Goal: Task Accomplishment & Management: Use online tool/utility

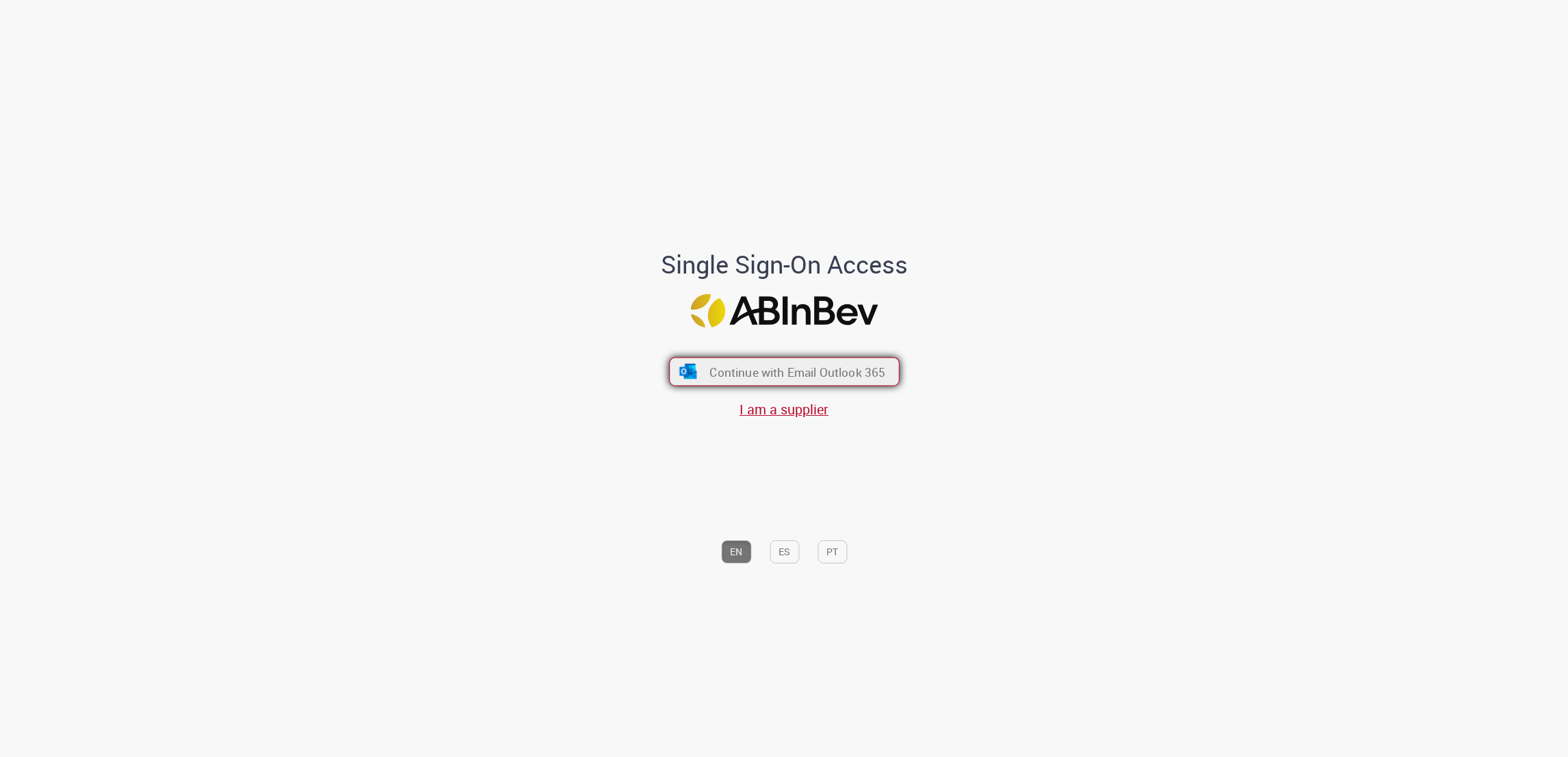
click at [815, 357] on button "Continue with Email Outlook 365" at bounding box center [784, 371] width 231 height 28
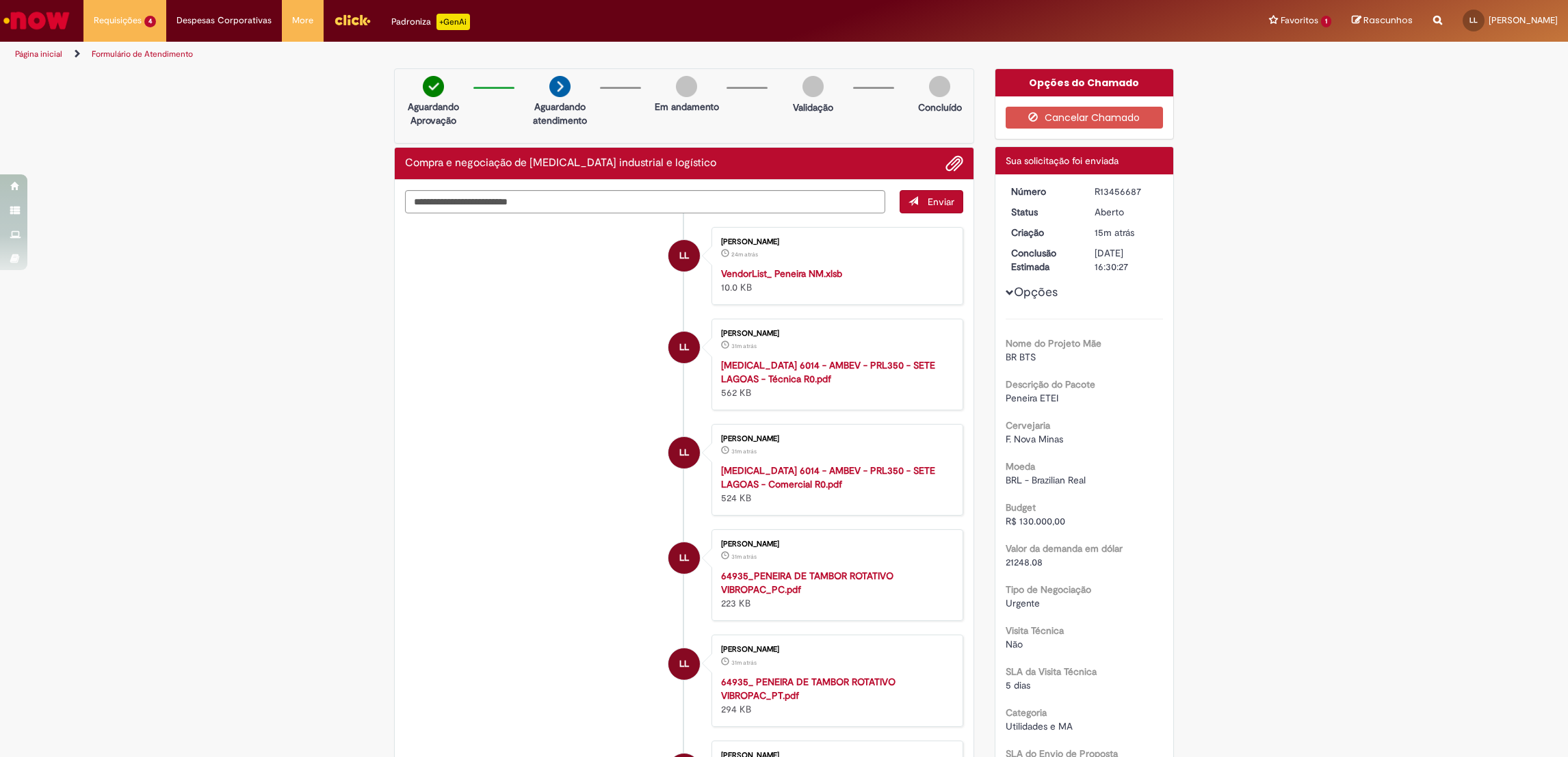
click at [0, 0] on button "Opções" at bounding box center [0, 0] width 0 height 0
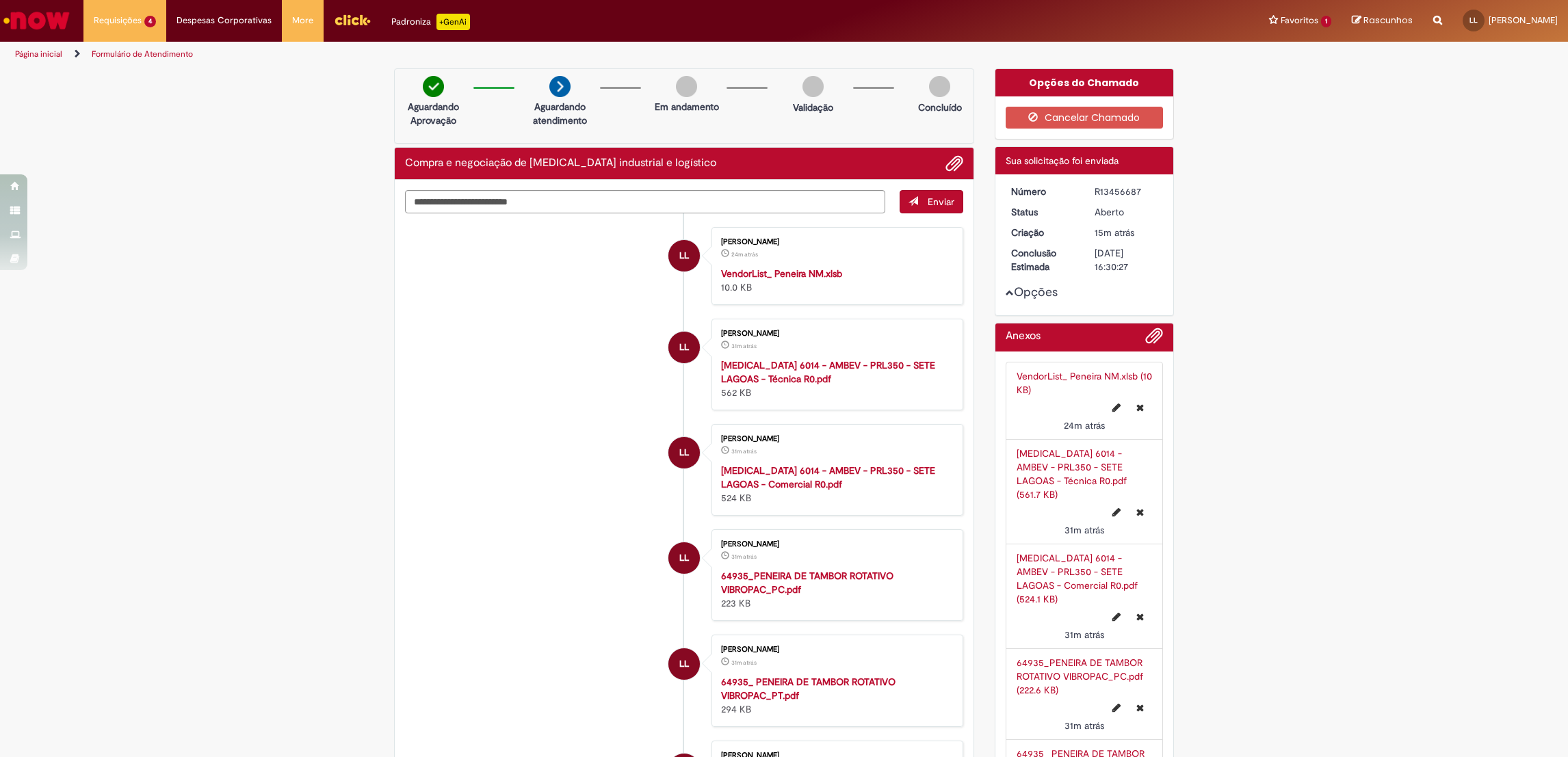
click at [0, 0] on button "Opções" at bounding box center [0, 0] width 0 height 0
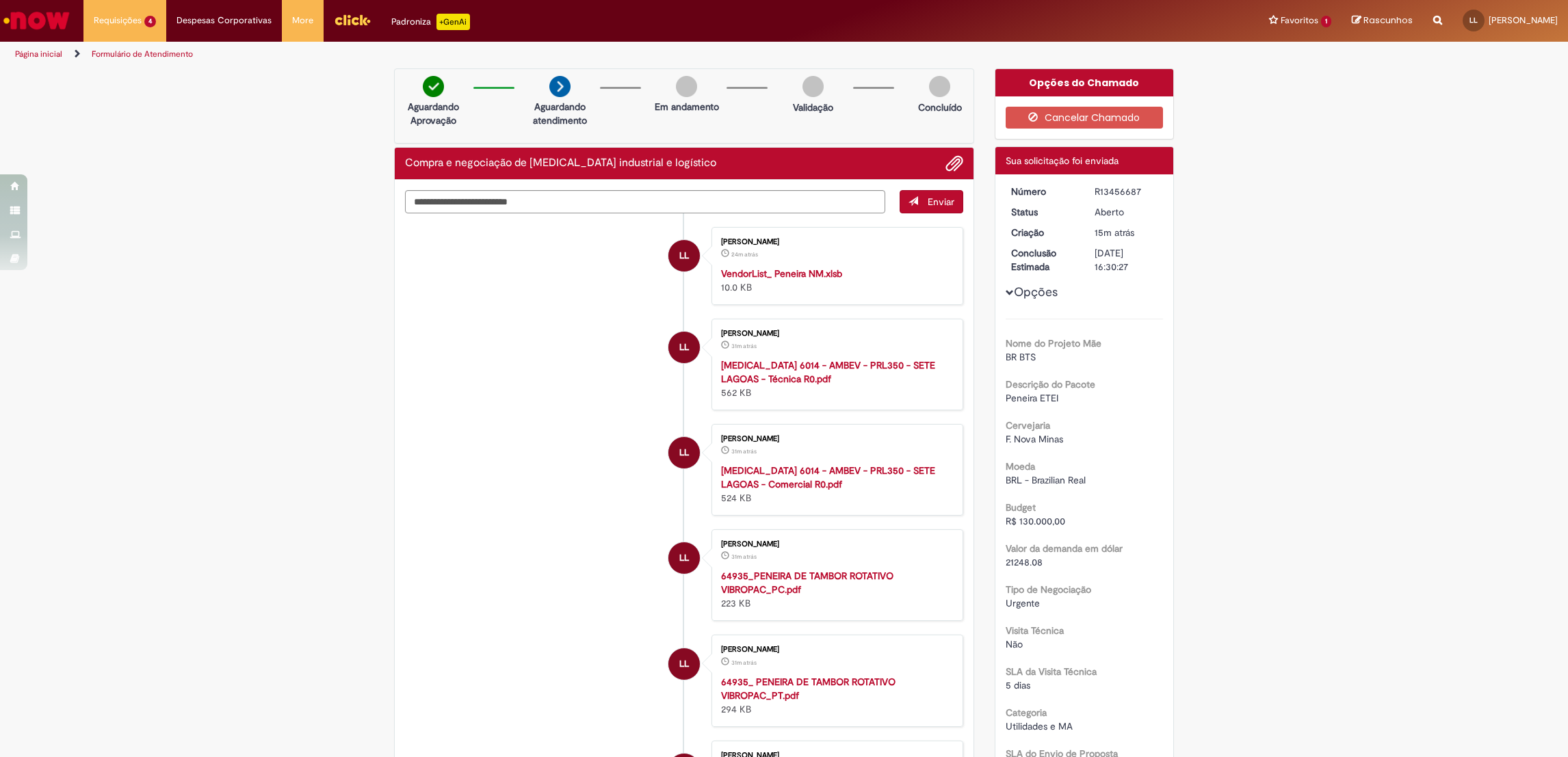
click at [1005, 289] on span "Opções para R13456687" at bounding box center [1009, 293] width 8 height 8
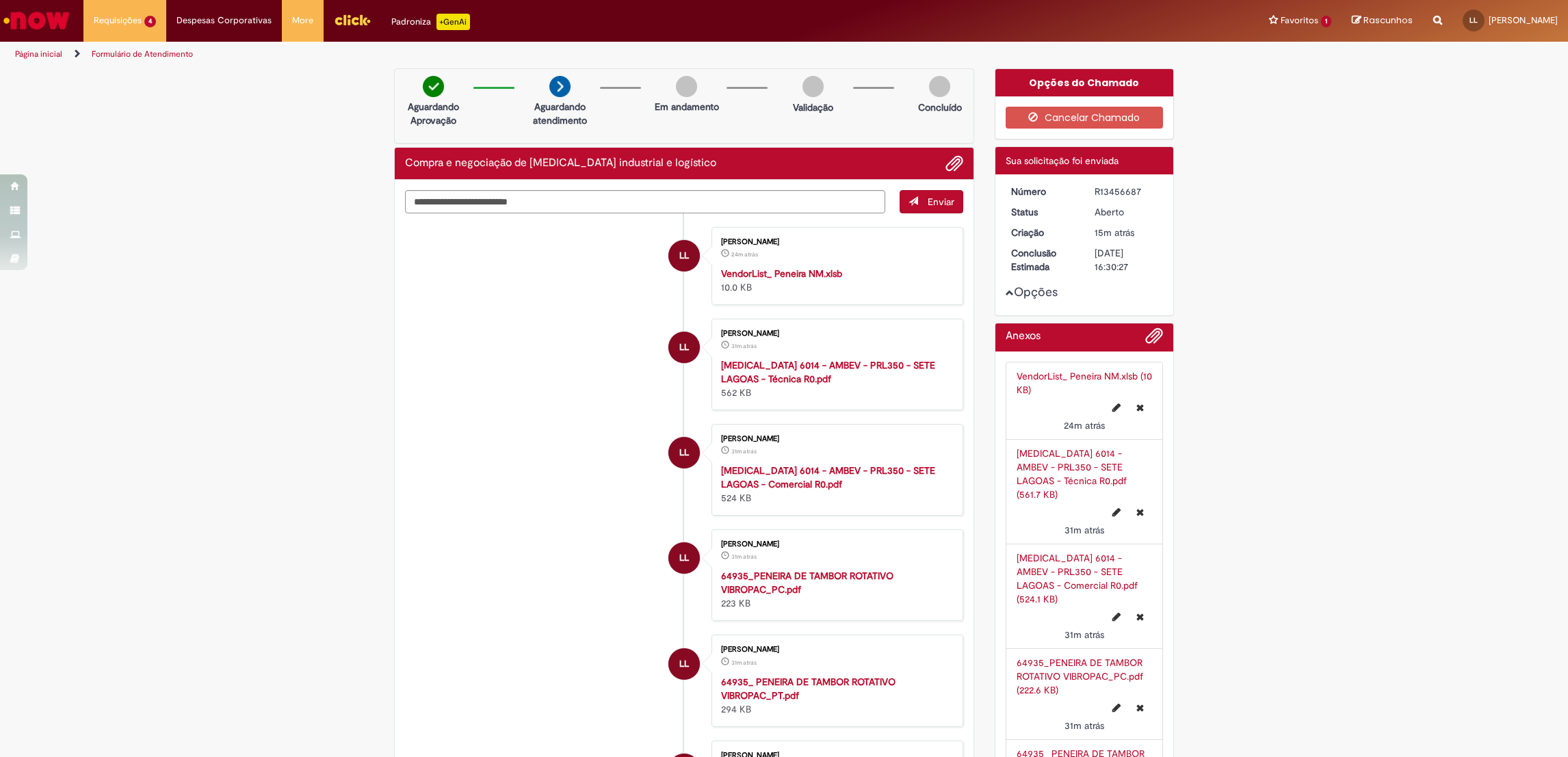
click at [1005, 289] on span "Opções para R13456687" at bounding box center [1009, 293] width 8 height 8
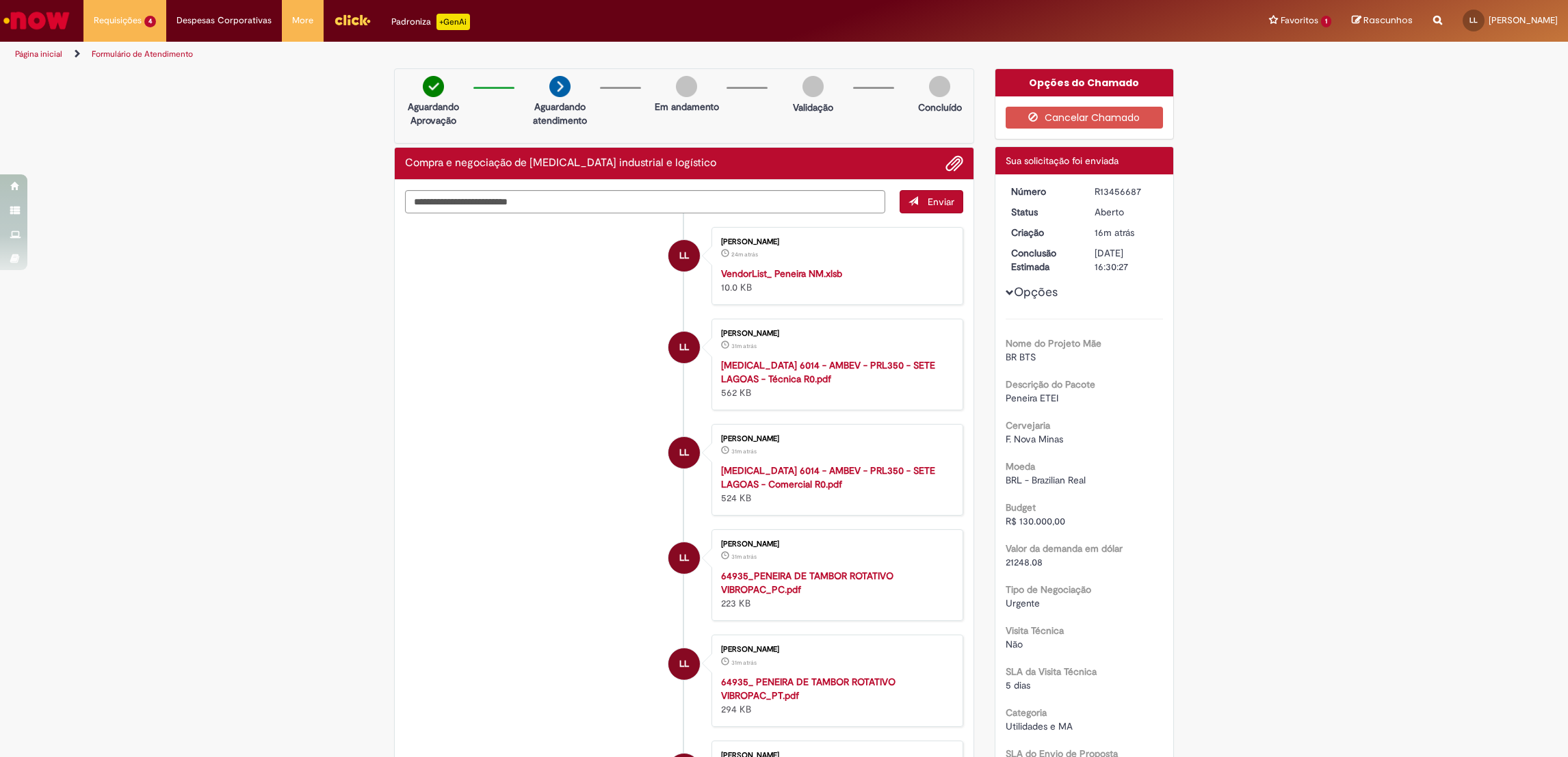
click at [561, 119] on p "Aguardando atendimento" at bounding box center [559, 113] width 66 height 28
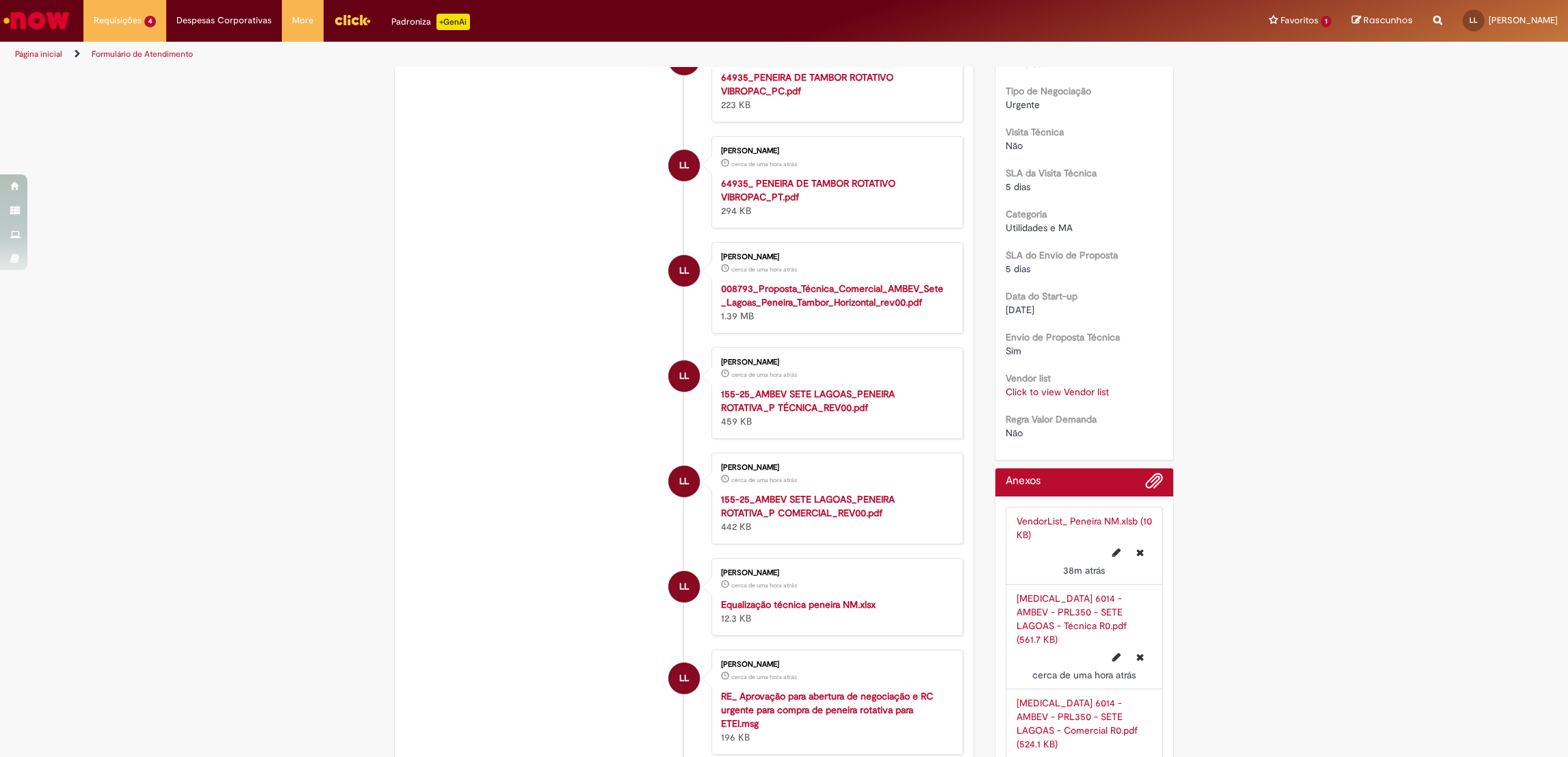
scroll to position [615, 0]
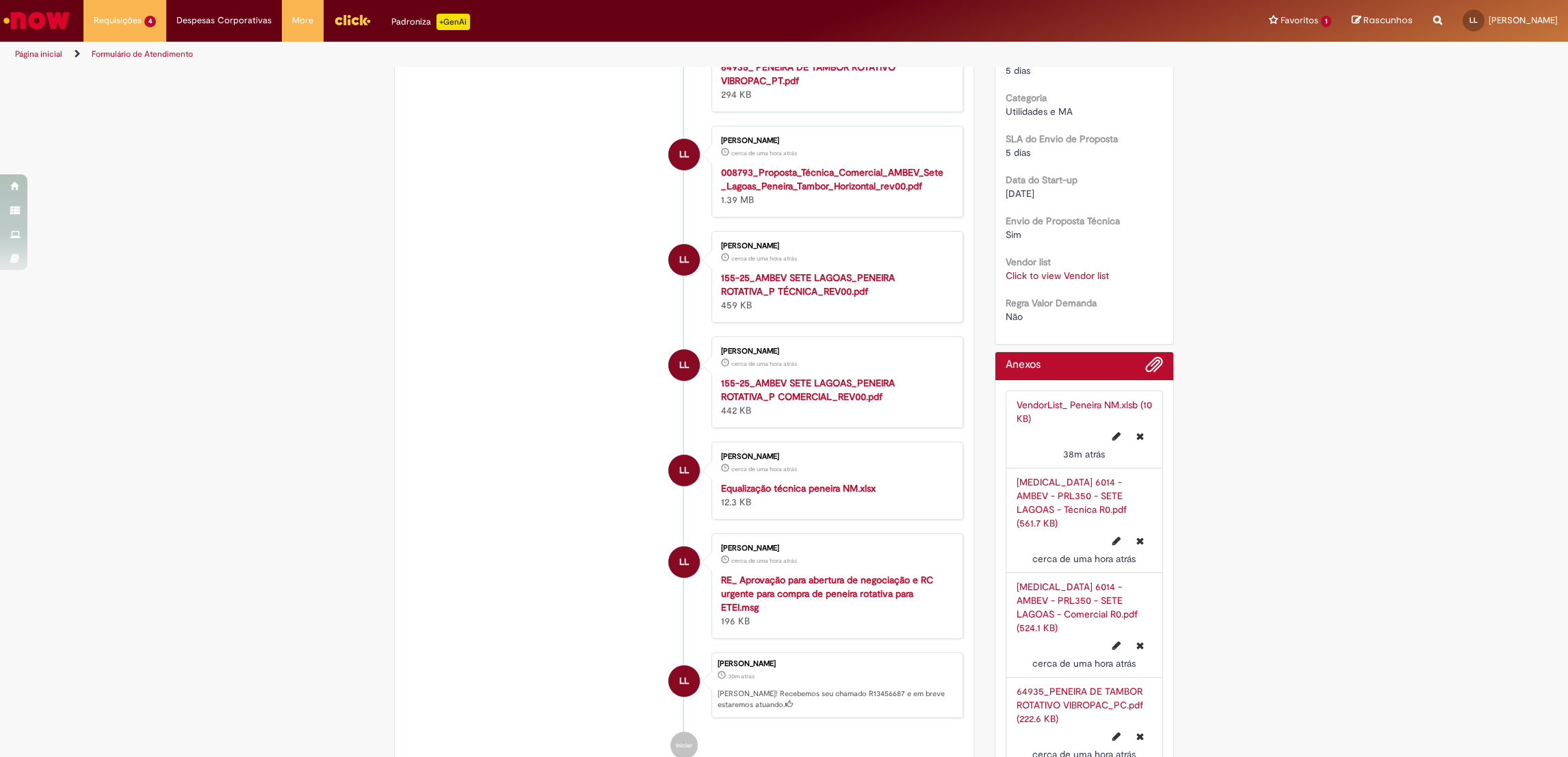
click at [1050, 270] on link "Click to view Vendor list" at bounding box center [1057, 275] width 104 height 13
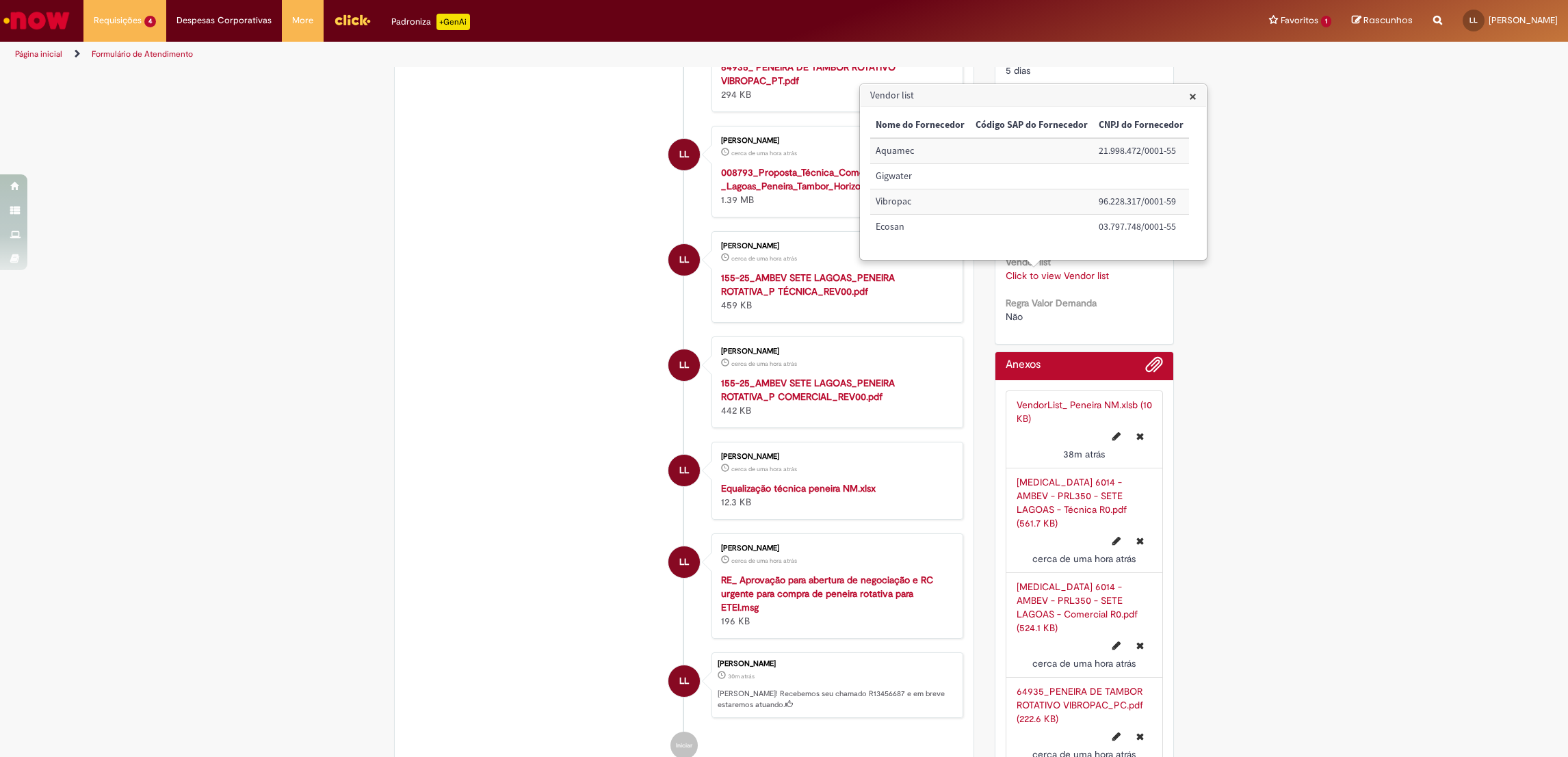
click at [893, 174] on td "Gigwater" at bounding box center [919, 176] width 100 height 25
click at [1023, 163] on td "Código SAP do Fornecedor:" at bounding box center [1031, 151] width 123 height 25
click at [1124, 175] on td "CNPJ do Fornecedor:" at bounding box center [1141, 176] width 96 height 25
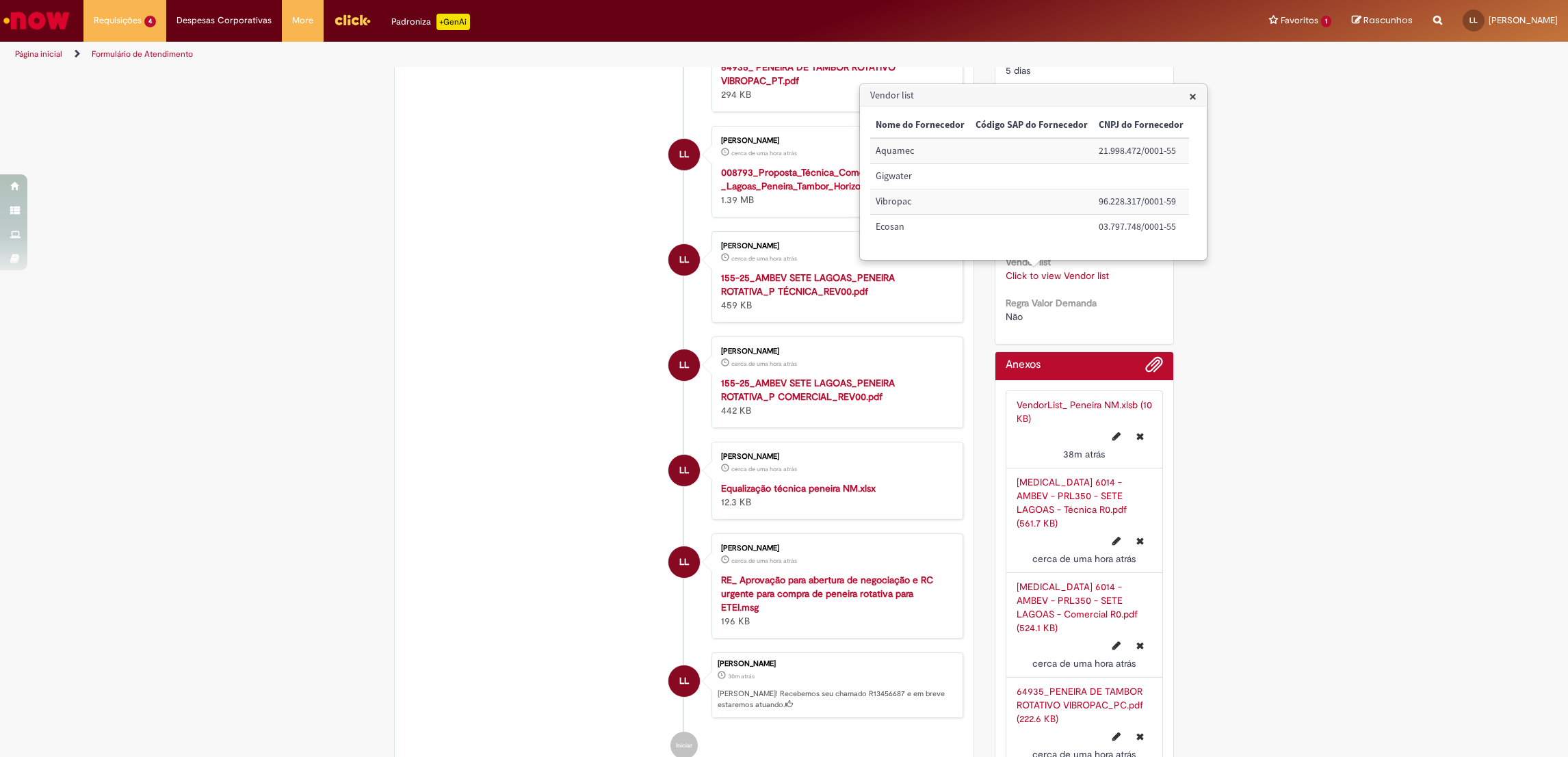
click at [1189, 93] on span "×" at bounding box center [1192, 96] width 8 height 18
